Goal: Task Accomplishment & Management: Manage account settings

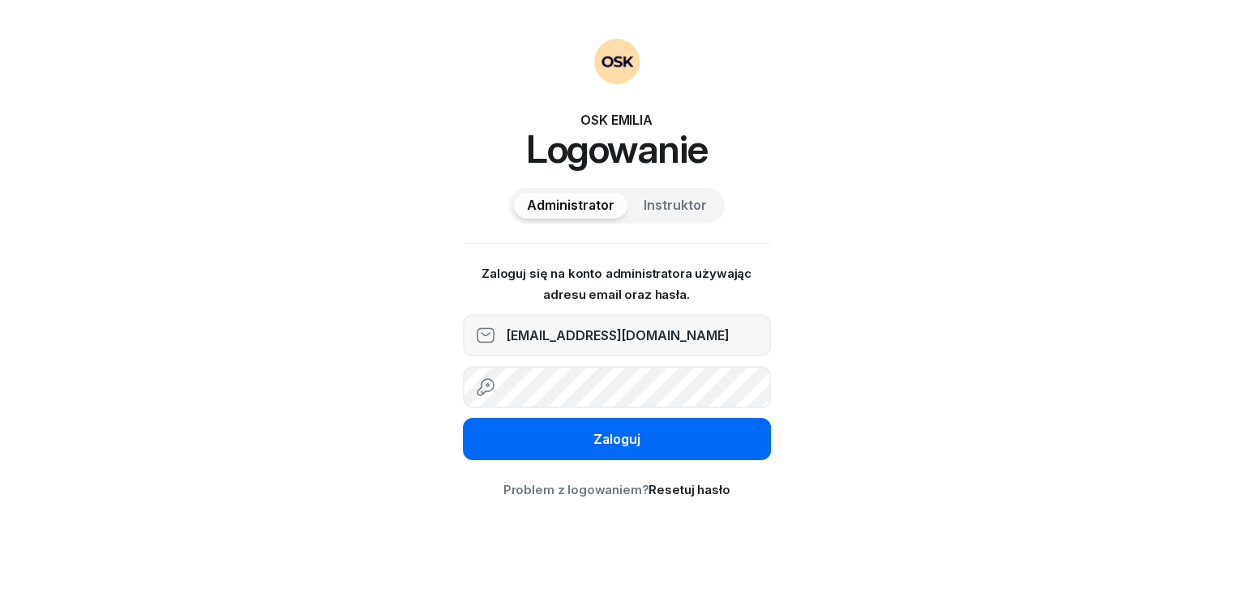
click at [554, 438] on button "Zaloguj" at bounding box center [617, 439] width 308 height 42
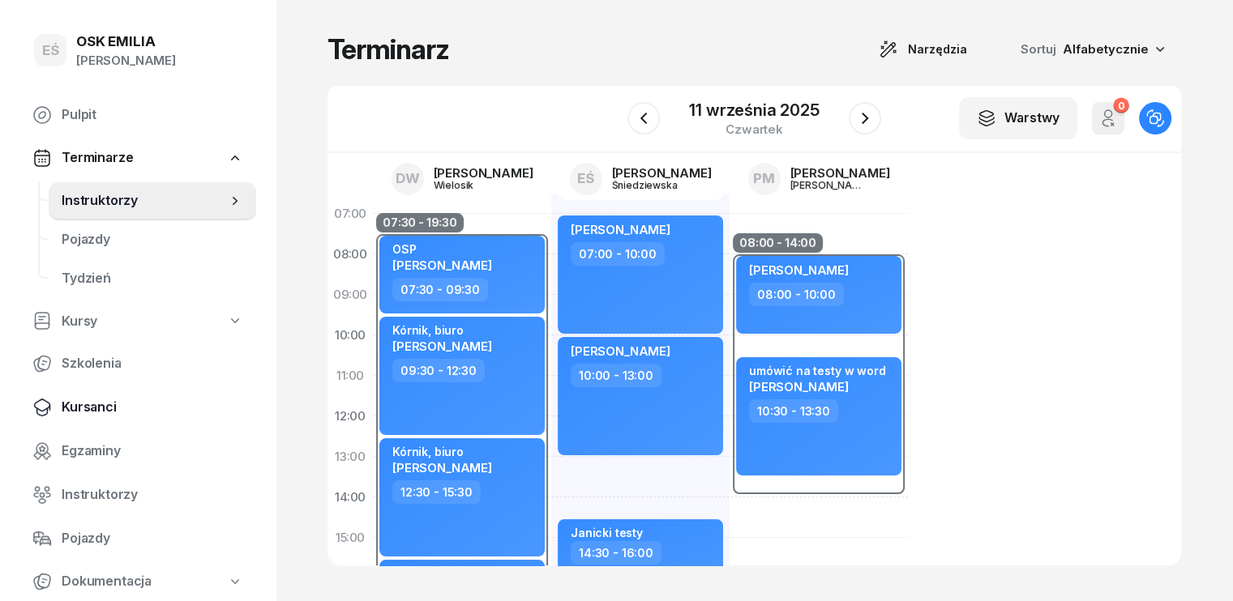
click at [88, 412] on span "Kursanci" at bounding box center [153, 407] width 182 height 21
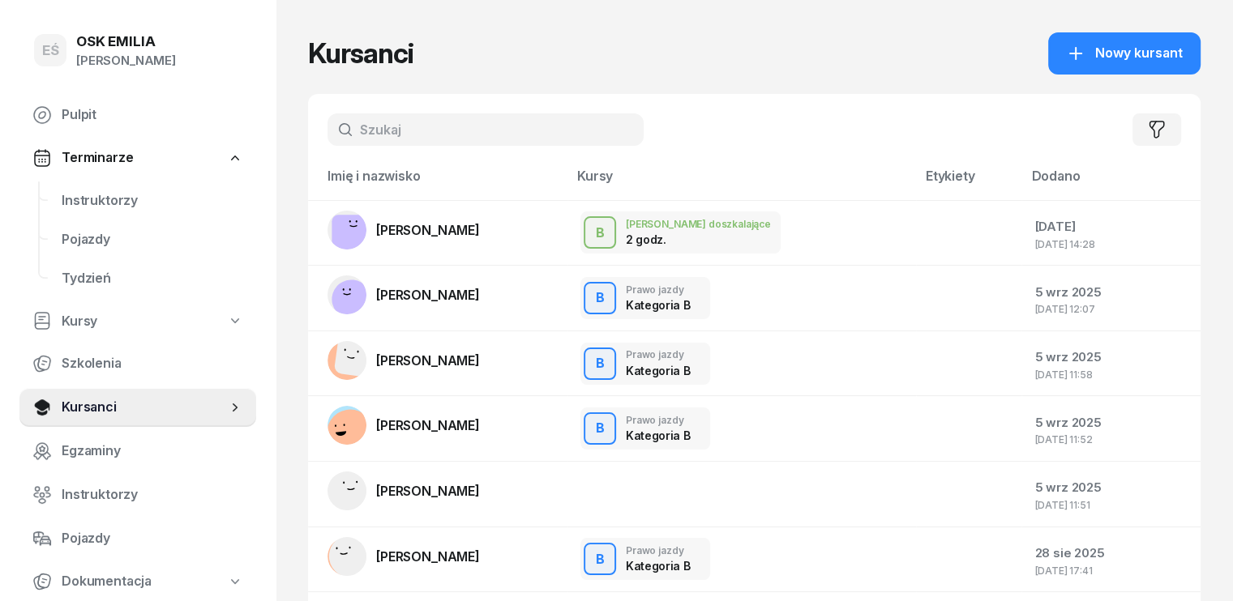
click at [396, 126] on input "text" at bounding box center [485, 129] width 316 height 32
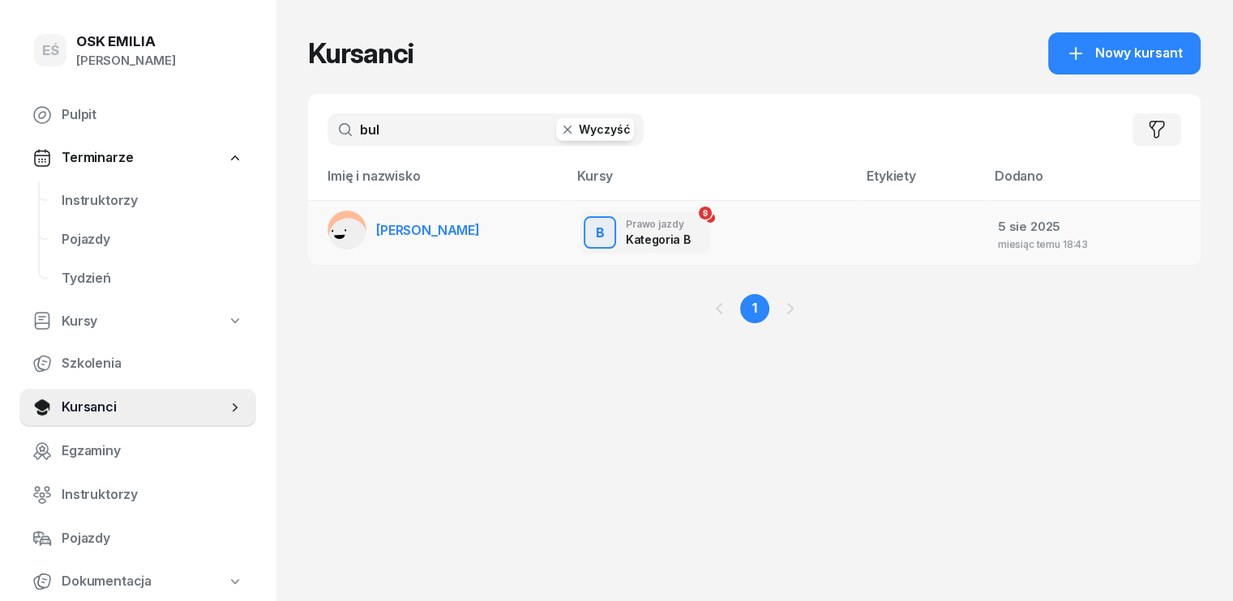
type input "bul"
click at [376, 228] on span "[PERSON_NAME]" at bounding box center [428, 230] width 104 height 16
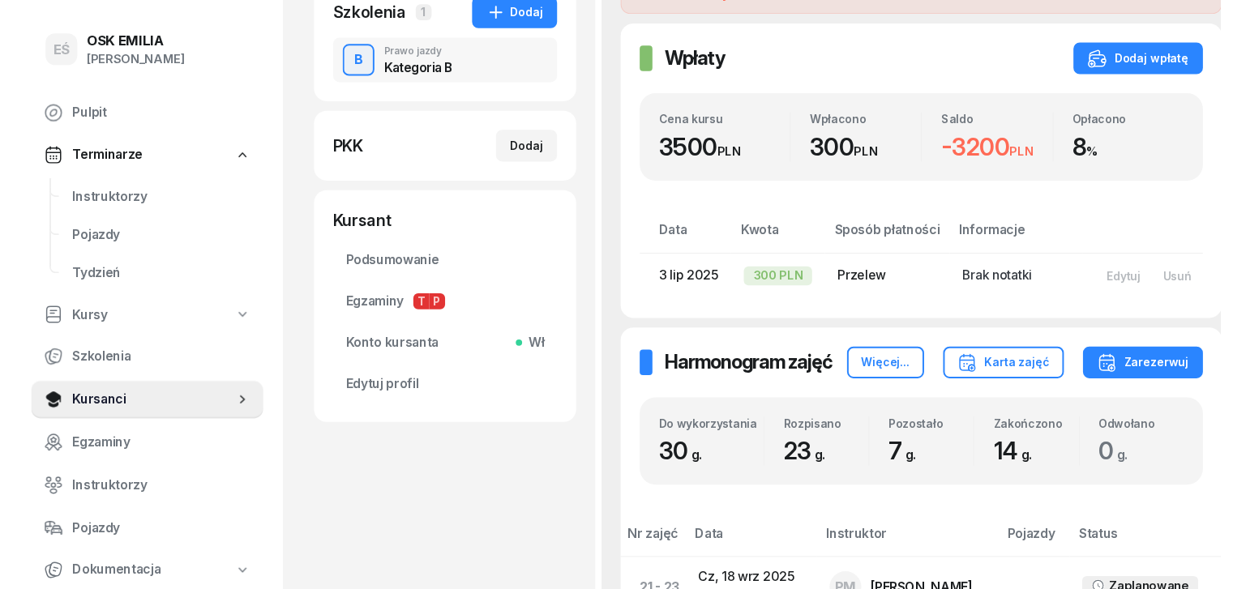
scroll to position [243, 0]
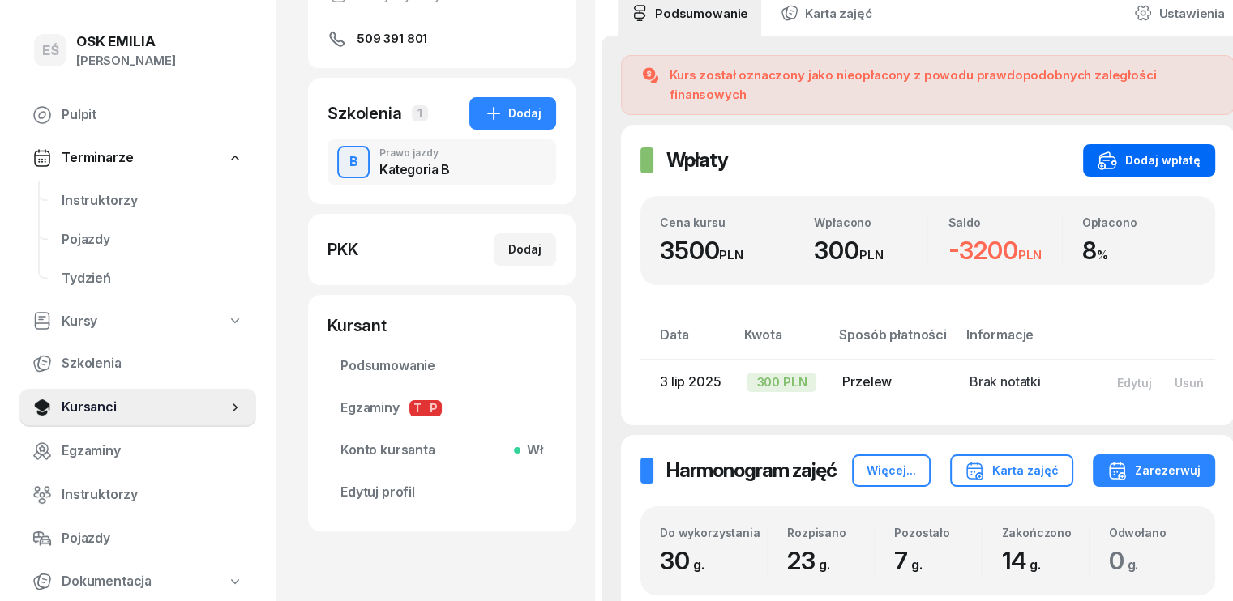
click at [1124, 151] on div "Dodaj wpłatę" at bounding box center [1148, 160] width 103 height 19
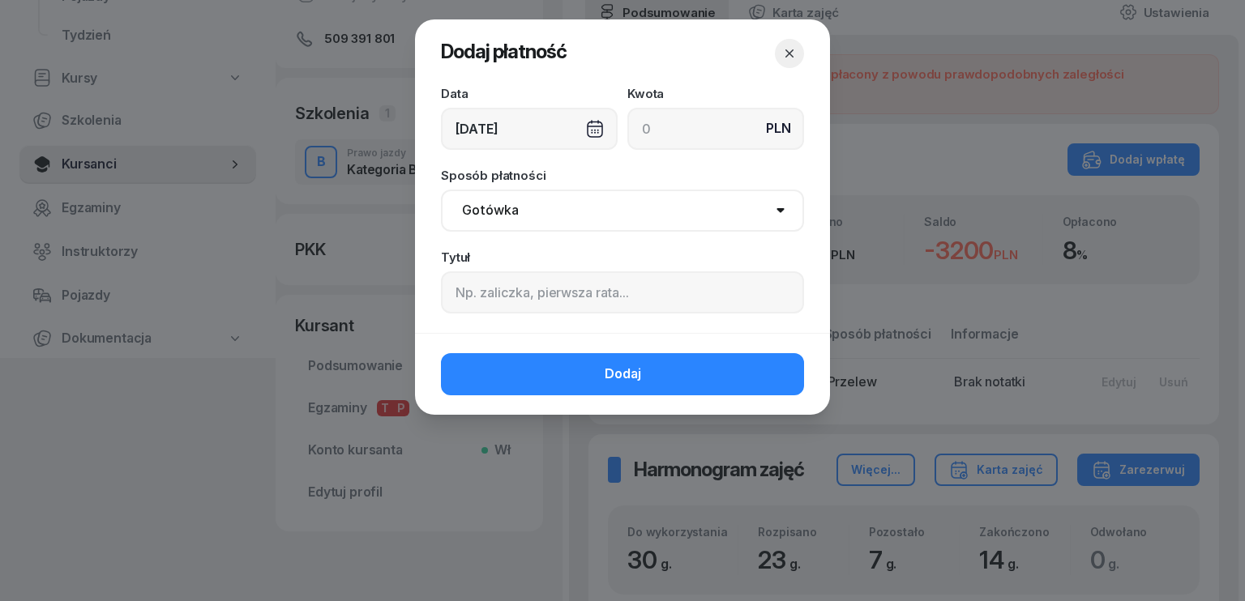
click at [686, 126] on input at bounding box center [715, 129] width 177 height 42
type input "1600"
click at [606, 216] on select "Gotówka Karta Przelew Płatności online BLIK" at bounding box center [622, 211] width 363 height 42
select select "transfer"
click at [441, 190] on select "Gotówka Karta Przelew Płatności online BLIK" at bounding box center [622, 211] width 363 height 42
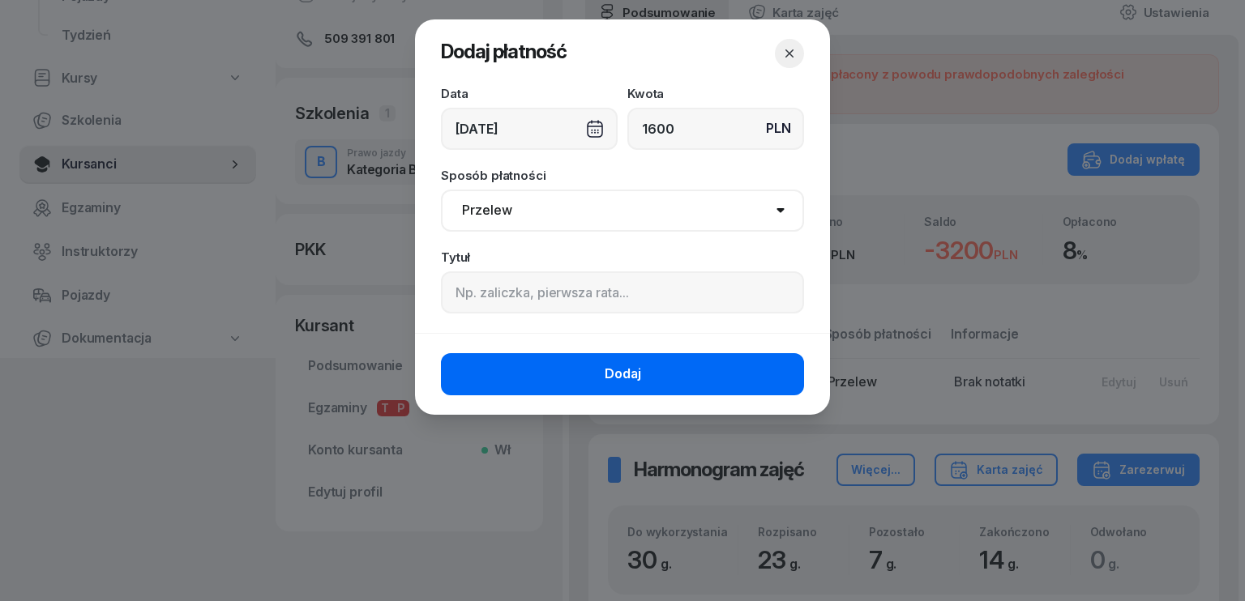
click at [599, 380] on button "Dodaj" at bounding box center [622, 374] width 363 height 42
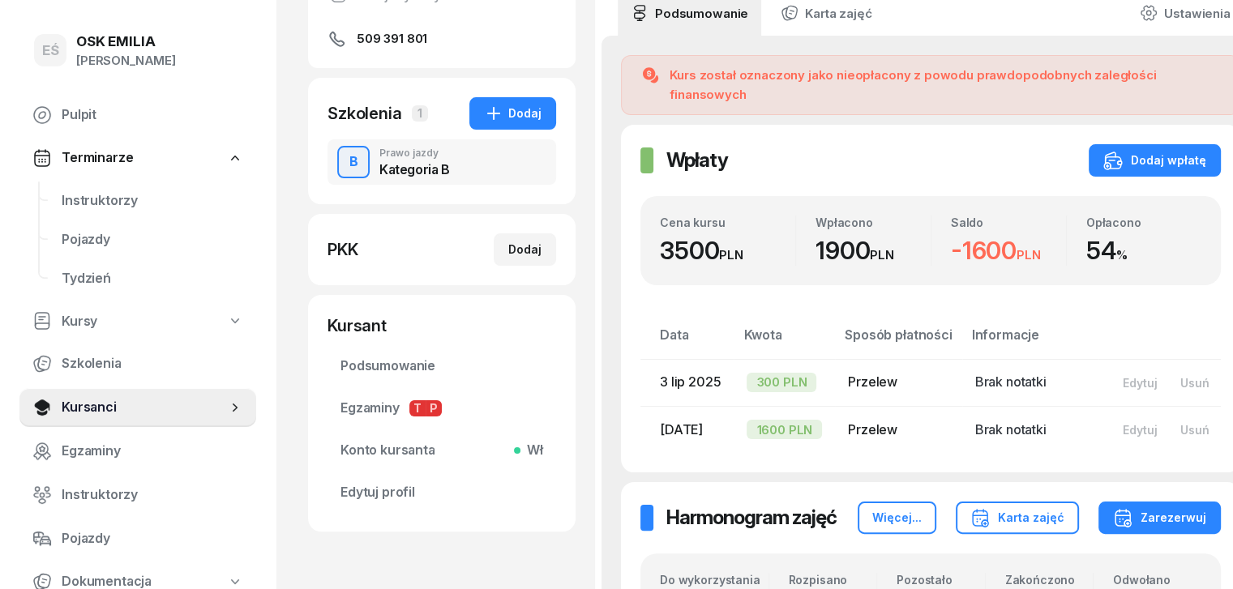
scroll to position [0, 0]
